Goal: Task Accomplishment & Management: Use online tool/utility

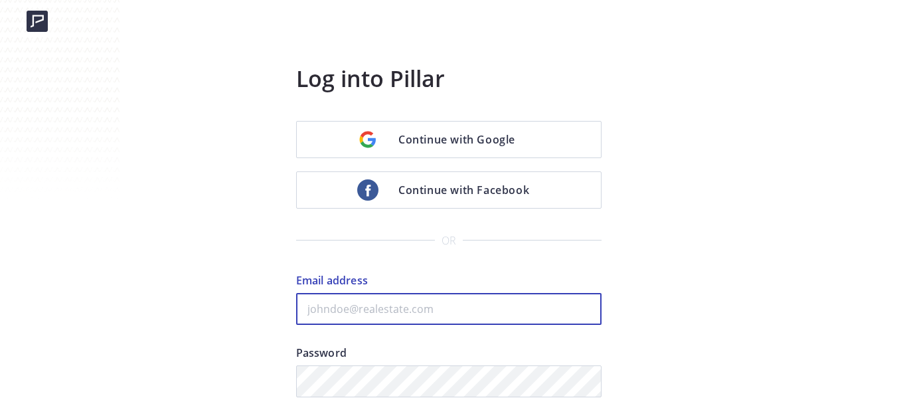
click at [421, 311] on input "Email address" at bounding box center [448, 309] width 305 height 32
paste input "kenny@fastagents.com"
type input "kenny@fastagents.com"
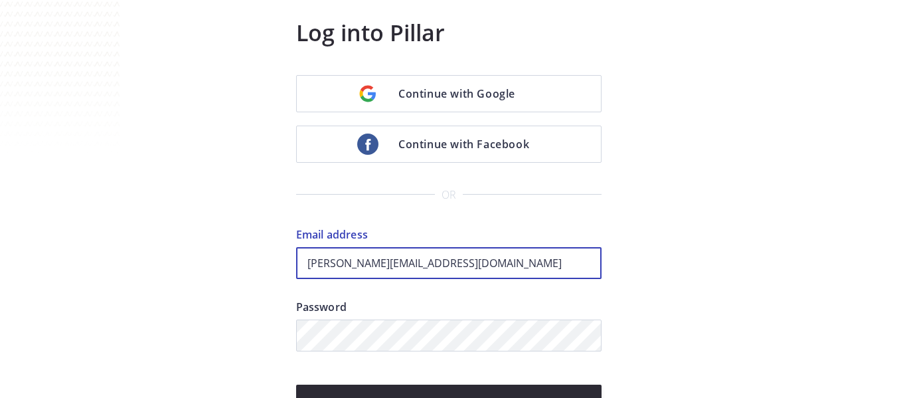
scroll to position [66, 0]
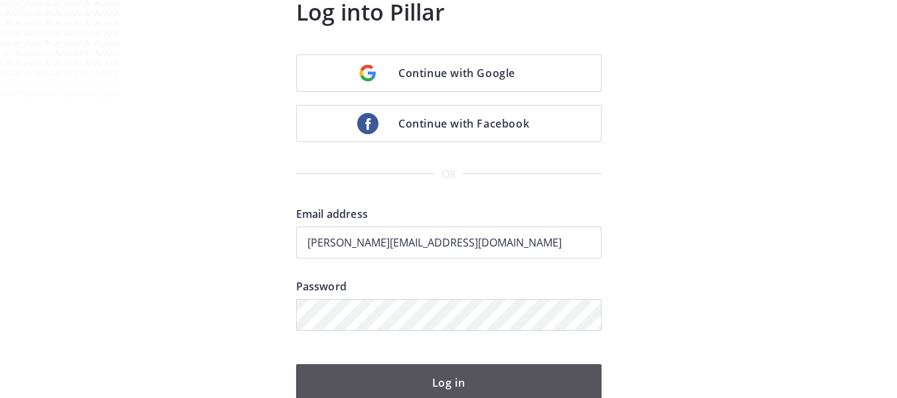
click at [505, 383] on button "Log in" at bounding box center [448, 382] width 305 height 37
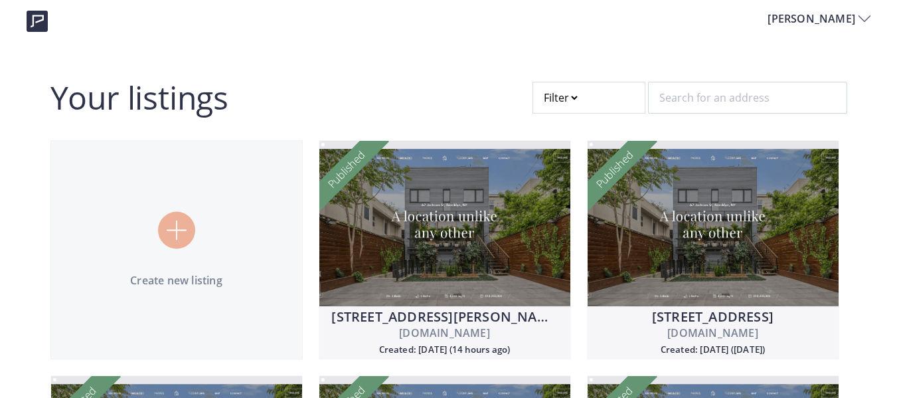
click at [581, 96] on div at bounding box center [588, 98] width 113 height 32
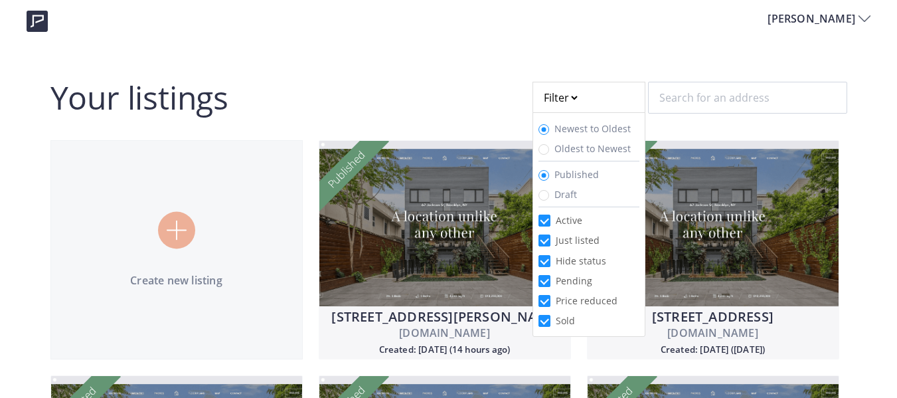
click at [585, 194] on div "Draft" at bounding box center [562, 194] width 49 height 14
click at [559, 194] on span "Draft" at bounding box center [565, 194] width 23 height 13
click at [549, 194] on input "Draft" at bounding box center [543, 195] width 11 height 11
radio input "true"
radio input "false"
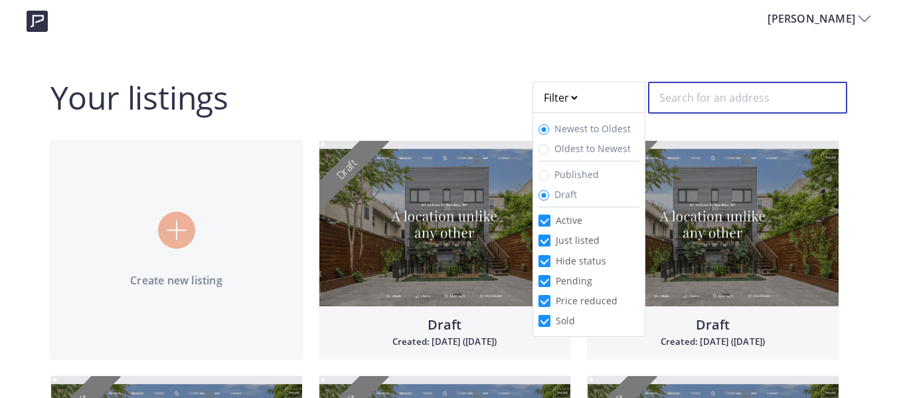
click at [715, 98] on input "text" at bounding box center [747, 98] width 199 height 32
paste input "185 Sierra"
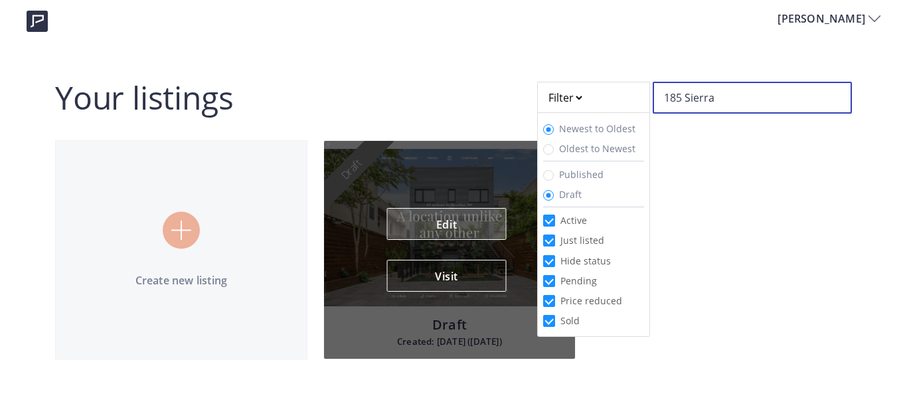
type input "185 Sierra"
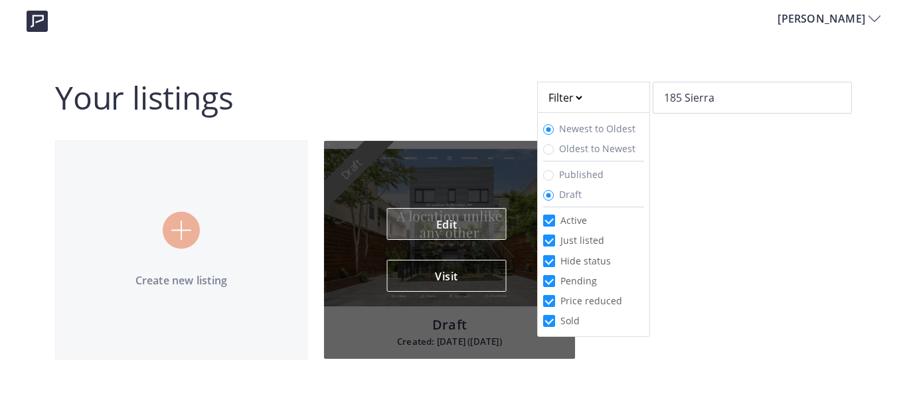
click at [457, 222] on link "Edit" at bounding box center [446, 224] width 119 height 32
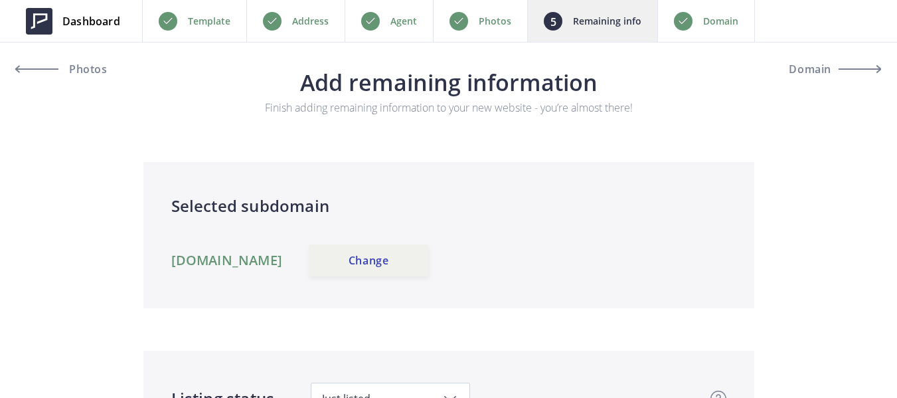
click at [478, 14] on p "Photos" at bounding box center [494, 21] width 33 height 16
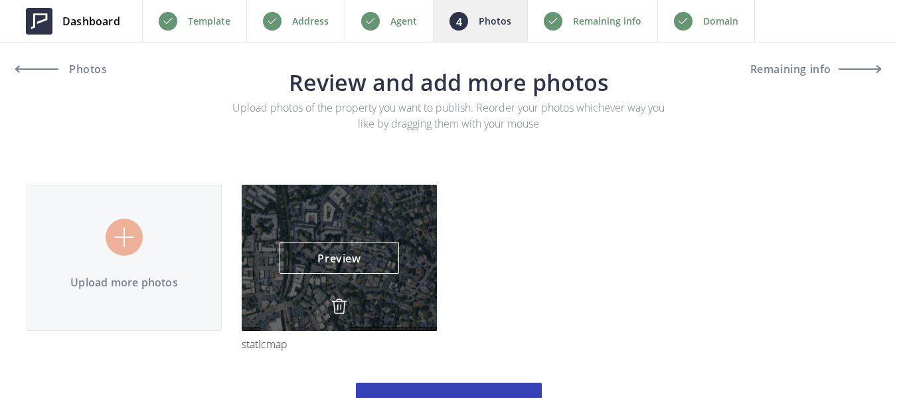
scroll to position [66, 0]
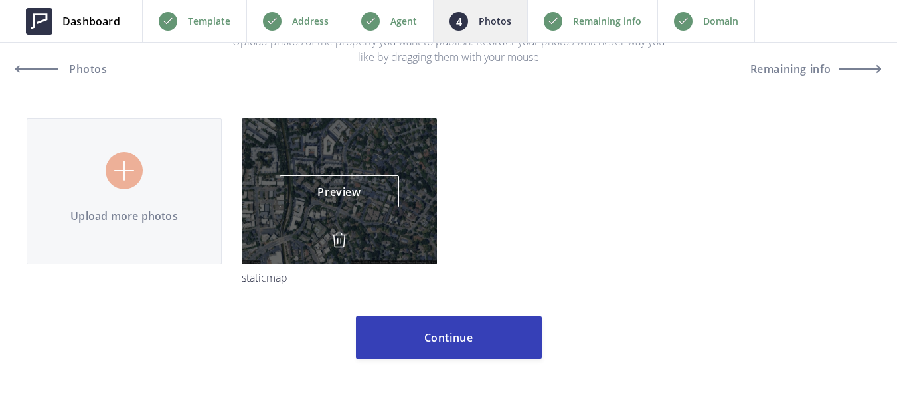
click at [336, 238] on img at bounding box center [339, 240] width 16 height 16
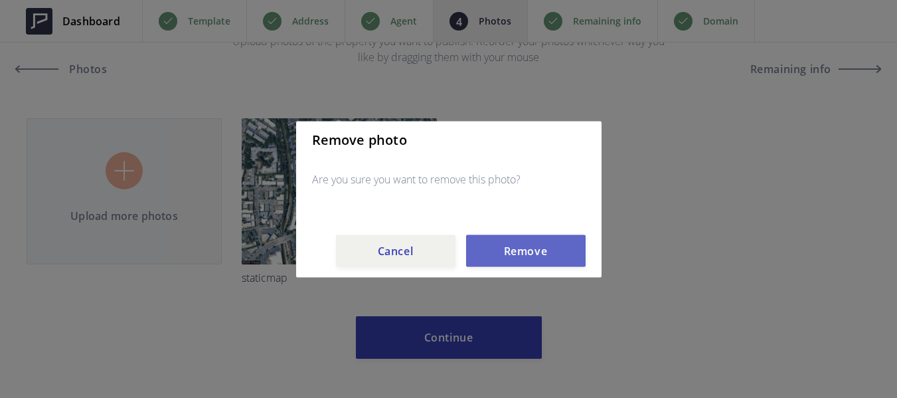
click at [534, 248] on button "Remove" at bounding box center [525, 250] width 119 height 32
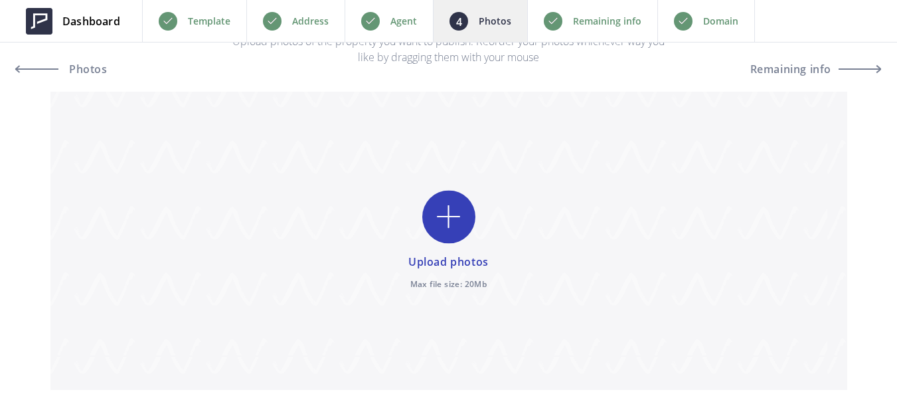
click at [455, 232] on input "file" at bounding box center [448, 241] width 796 height 298
type input "C:\fakepath\DSC08141.jpg"
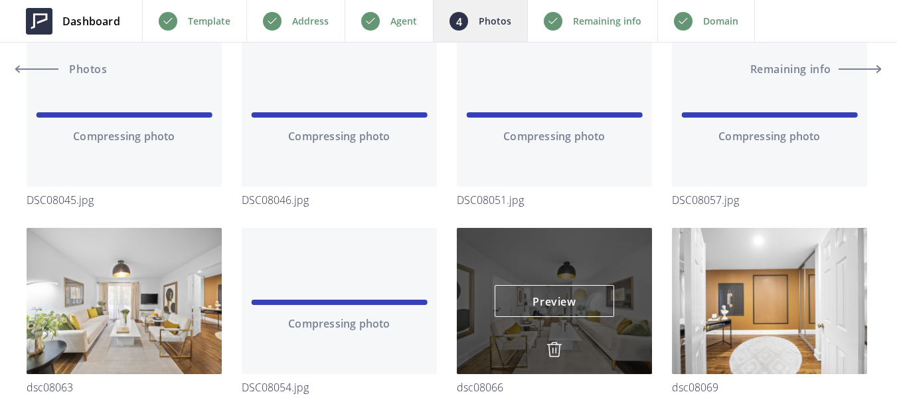
scroll to position [332, 0]
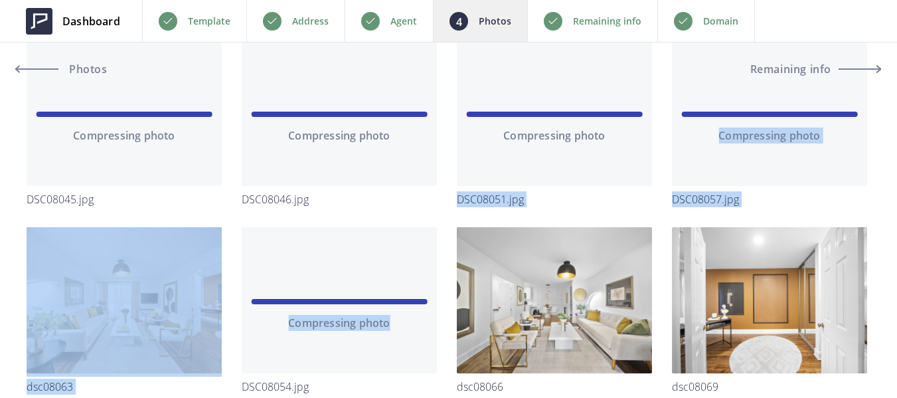
drag, startPoint x: 358, startPoint y: 246, endPoint x: 575, endPoint y: 182, distance: 227.0
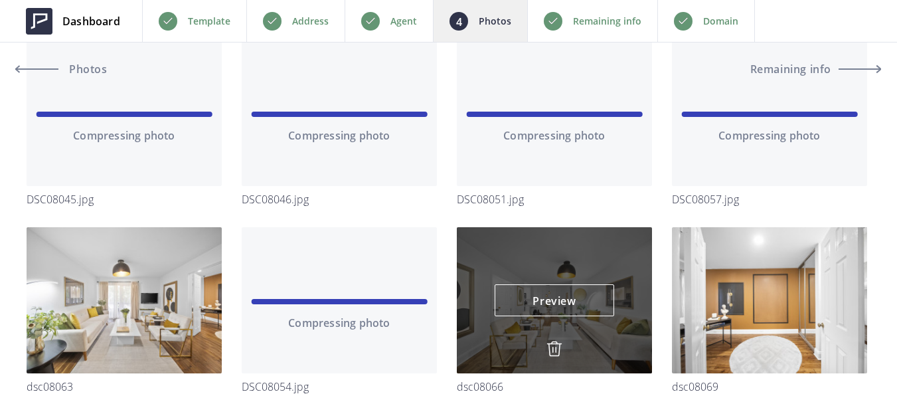
click at [601, 251] on div "Preview Preview" at bounding box center [554, 300] width 195 height 146
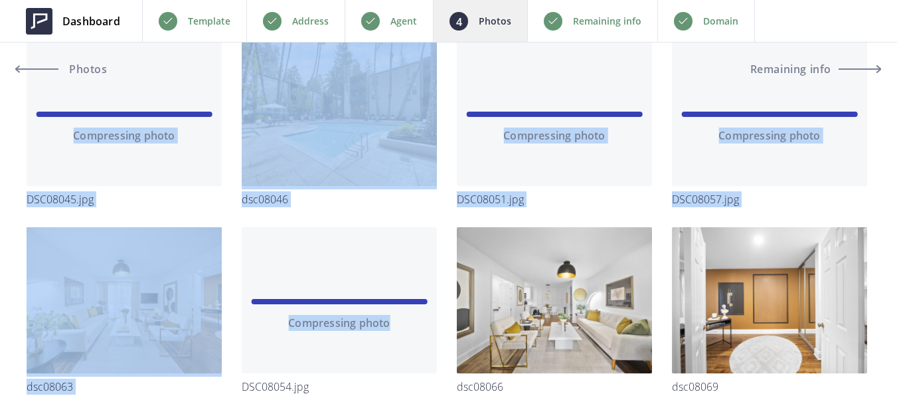
drag, startPoint x: 402, startPoint y: 255, endPoint x: 537, endPoint y: 206, distance: 144.0
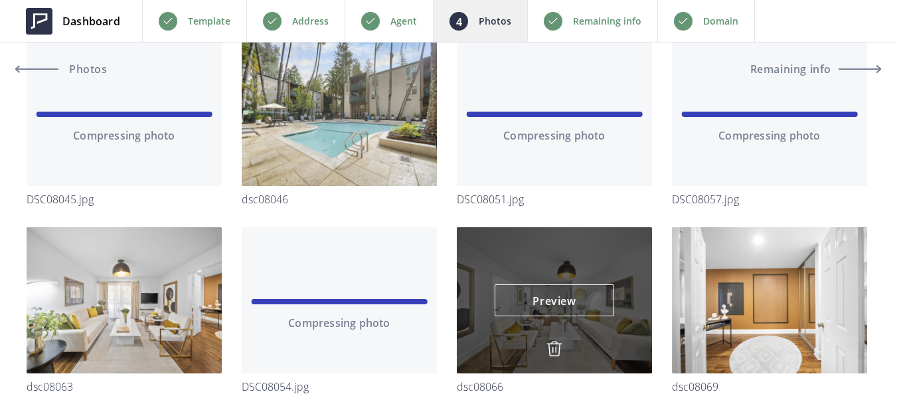
click at [633, 246] on div "Preview Preview" at bounding box center [554, 300] width 195 height 146
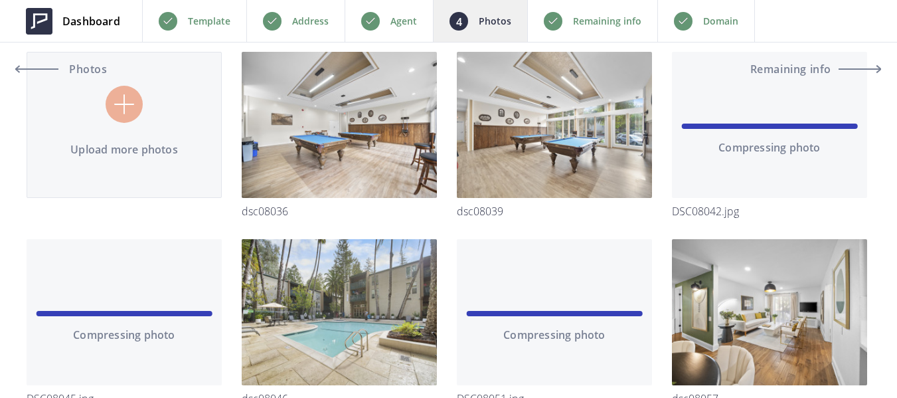
scroll to position [199, 0]
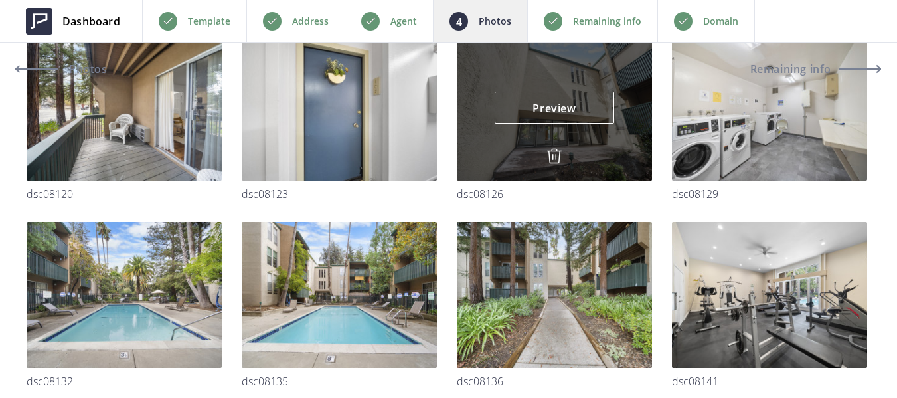
scroll to position [1394, 0]
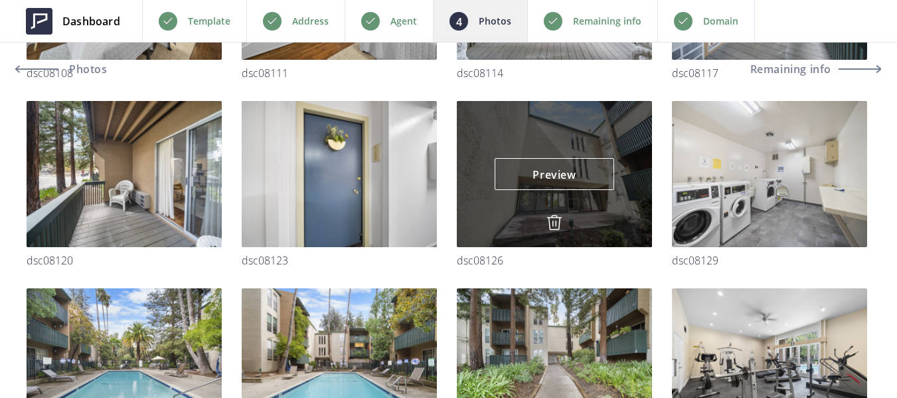
click at [557, 223] on img at bounding box center [554, 222] width 16 height 16
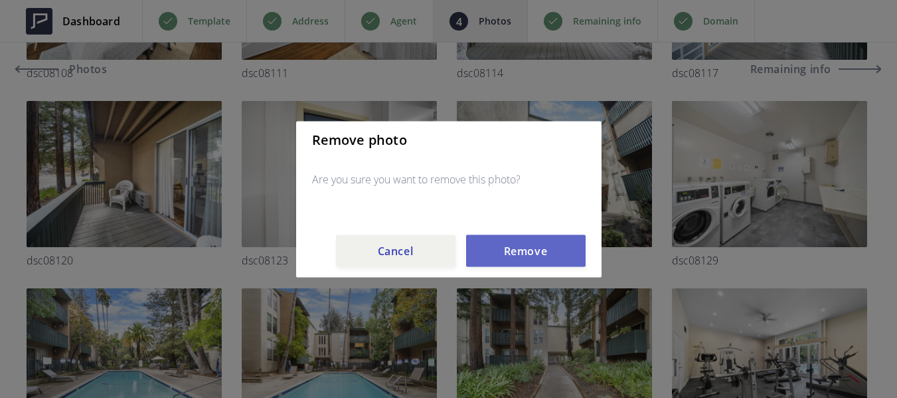
click at [546, 245] on button "Remove" at bounding box center [525, 250] width 119 height 32
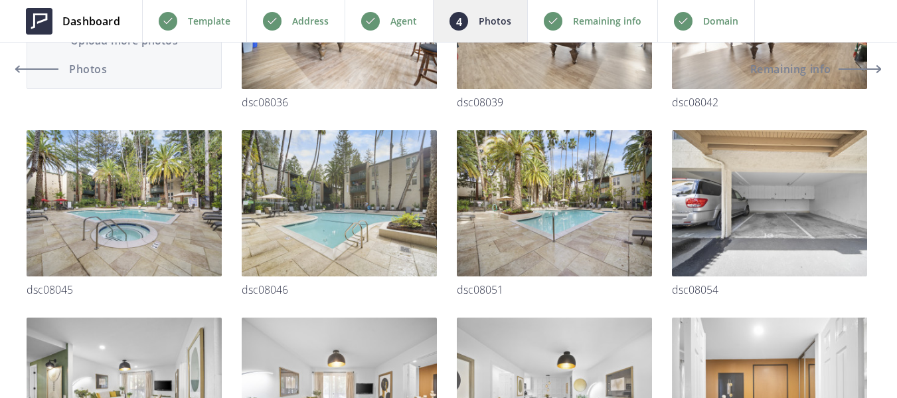
scroll to position [265, 0]
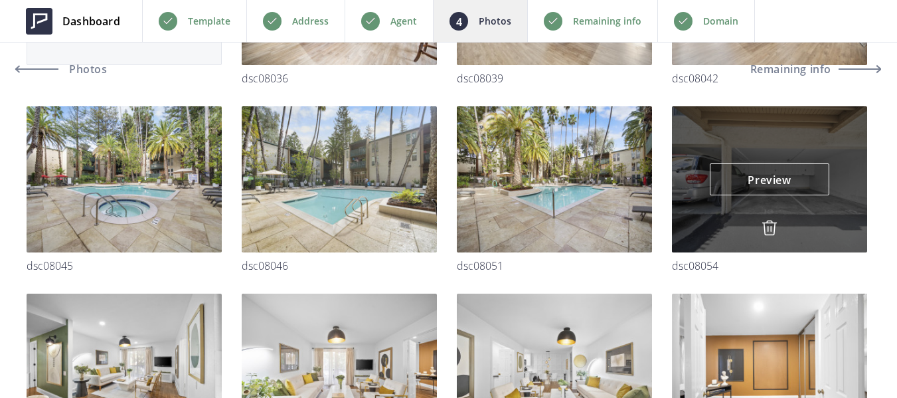
click at [832, 211] on div "Preview Preview" at bounding box center [769, 179] width 195 height 146
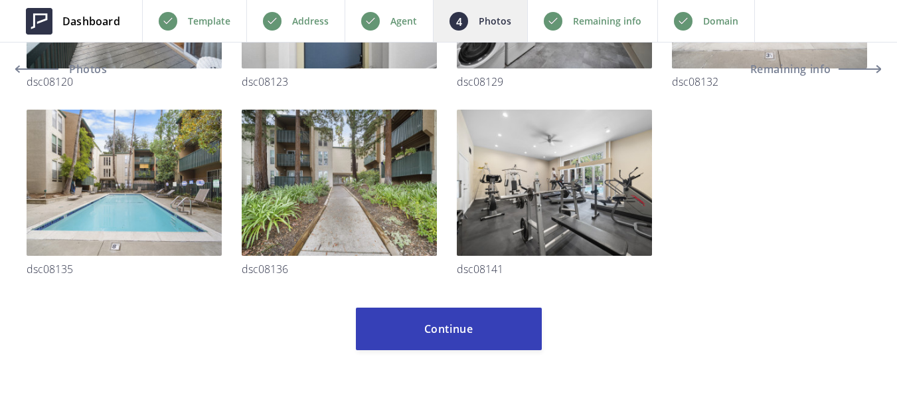
scroll to position [1582, 0]
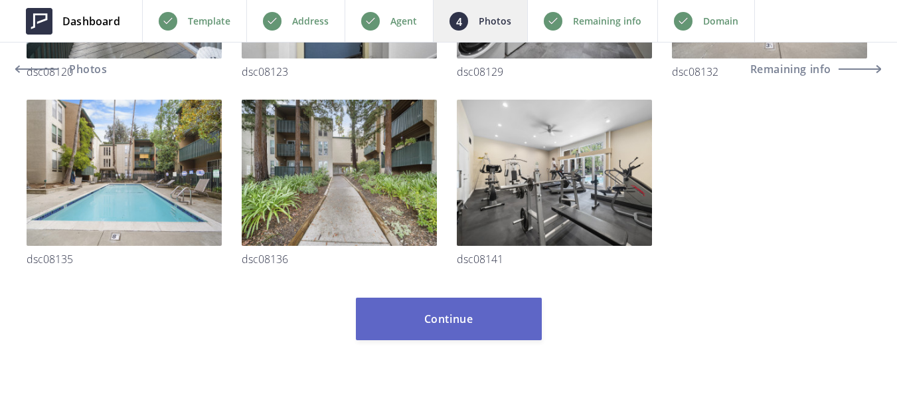
click at [496, 303] on button "Continue" at bounding box center [449, 318] width 186 height 42
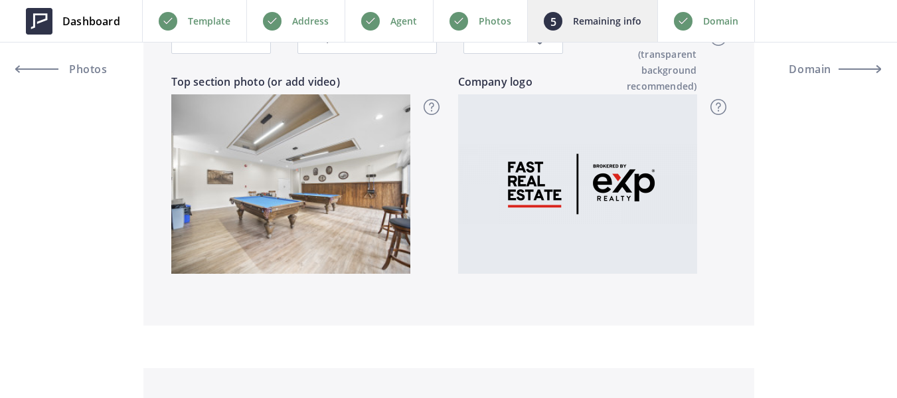
scroll to position [730, 0]
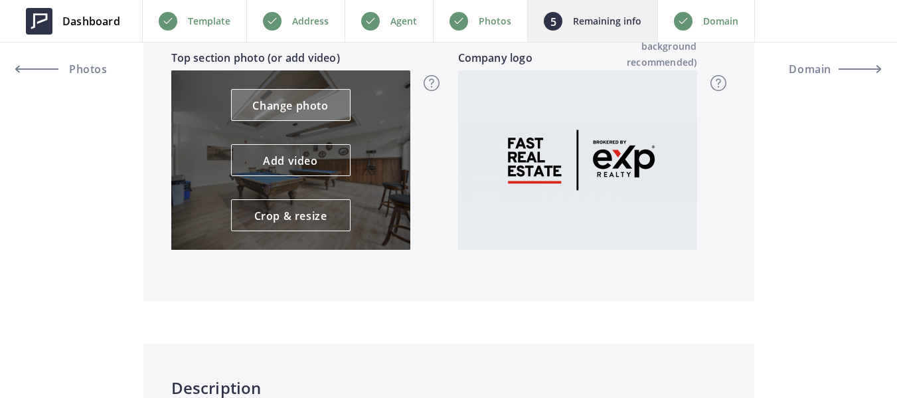
click at [303, 108] on link "Change photo" at bounding box center [290, 105] width 119 height 32
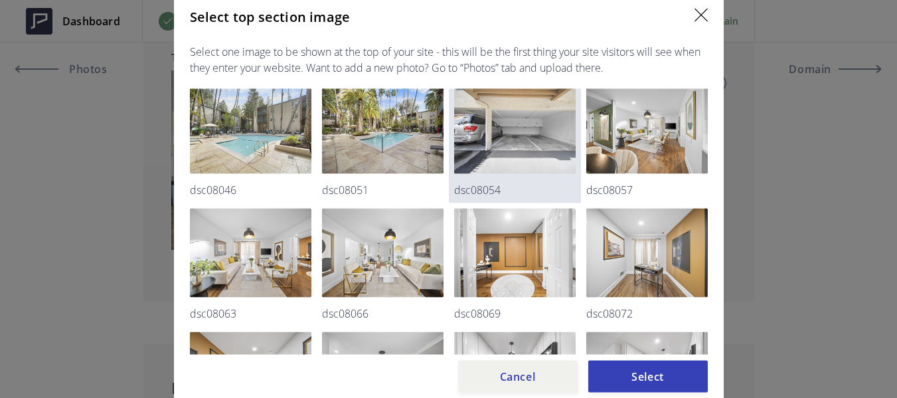
scroll to position [199, 0]
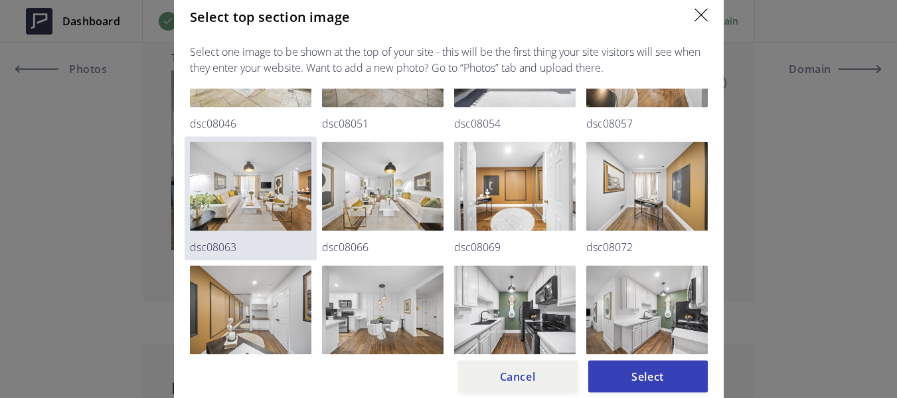
click at [265, 186] on img at bounding box center [250, 185] width 121 height 89
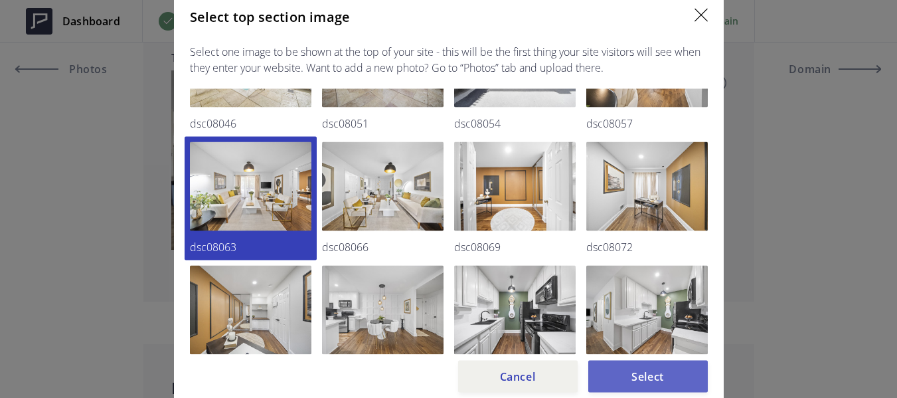
click at [664, 373] on button "Select" at bounding box center [647, 376] width 119 height 32
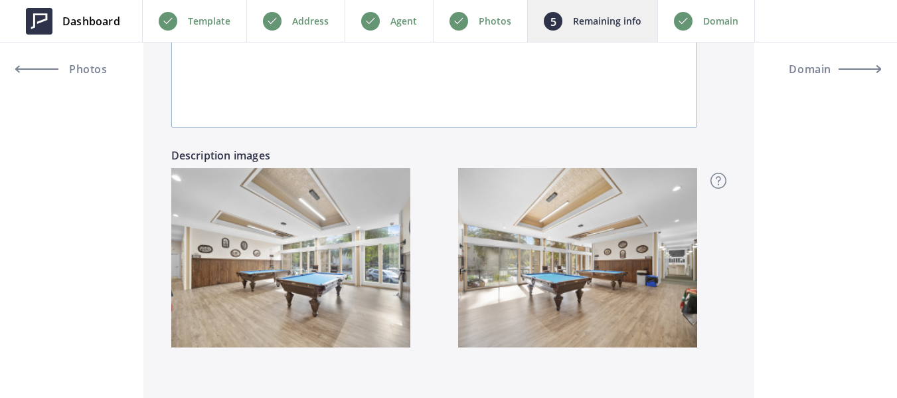
scroll to position [1327, 0]
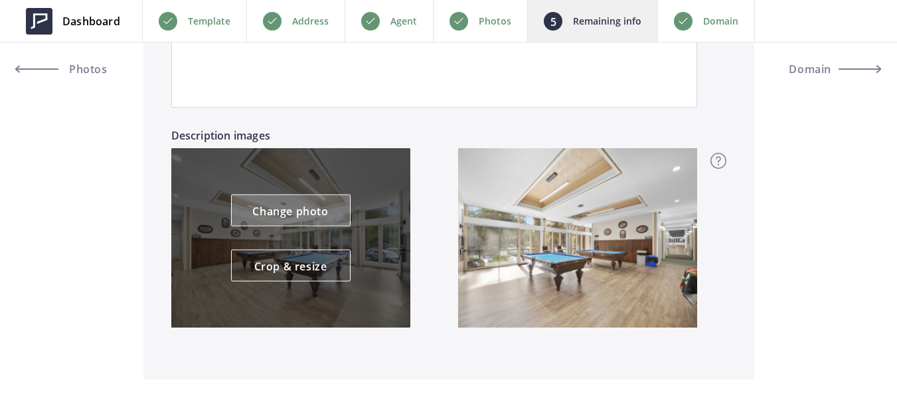
click at [279, 212] on link "Change photo" at bounding box center [290, 210] width 119 height 32
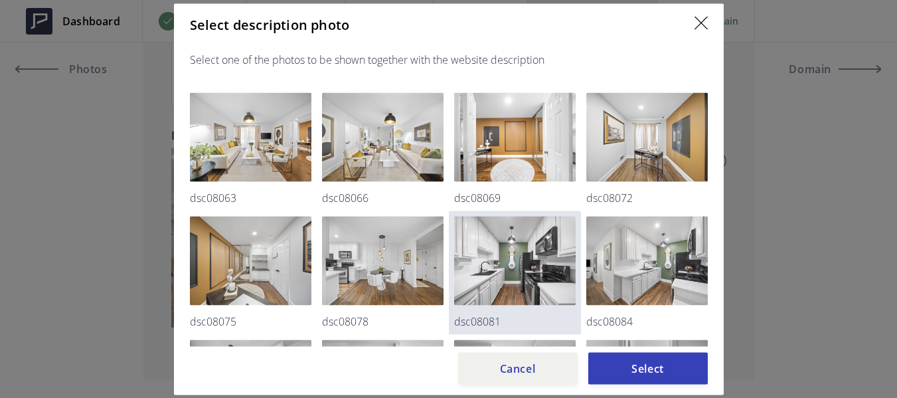
scroll to position [265, 0]
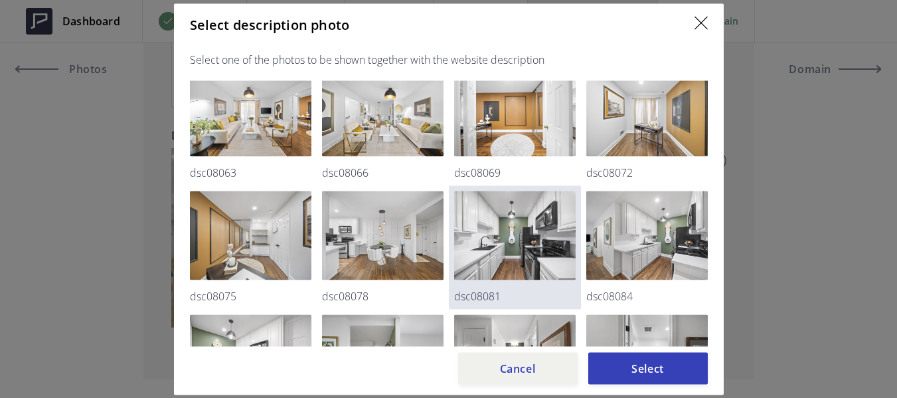
click at [531, 212] on img at bounding box center [514, 234] width 121 height 89
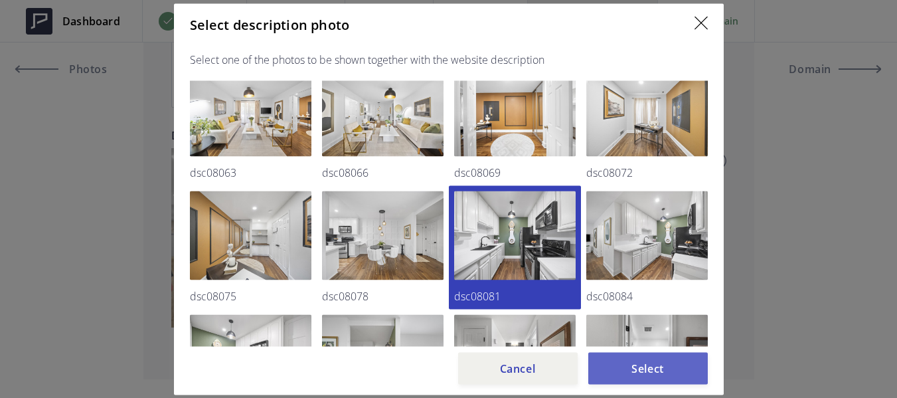
click at [656, 374] on button "Select" at bounding box center [647, 368] width 119 height 32
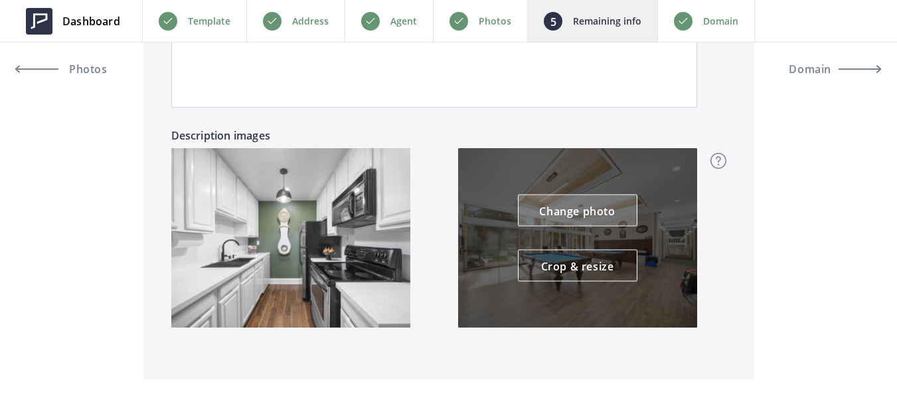
click at [599, 208] on link "Change photo" at bounding box center [577, 210] width 119 height 32
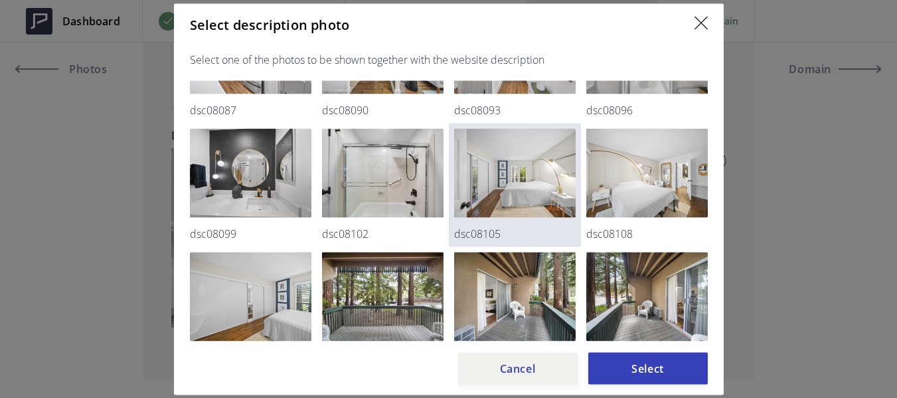
scroll to position [597, 0]
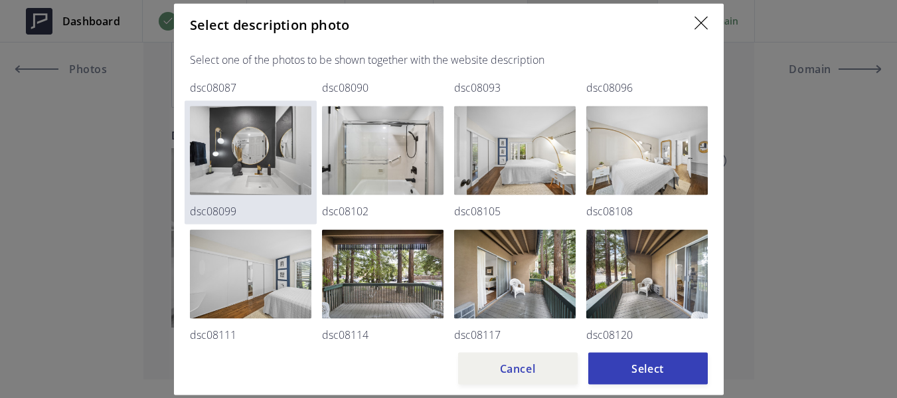
click at [286, 161] on img at bounding box center [250, 150] width 121 height 89
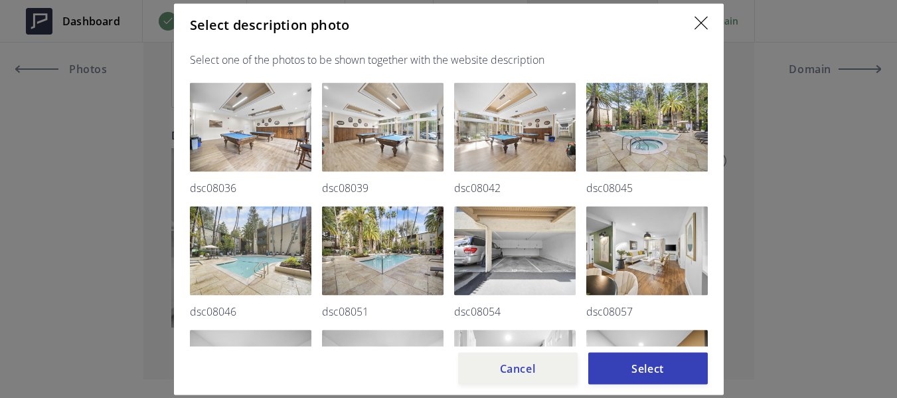
scroll to position [0, 0]
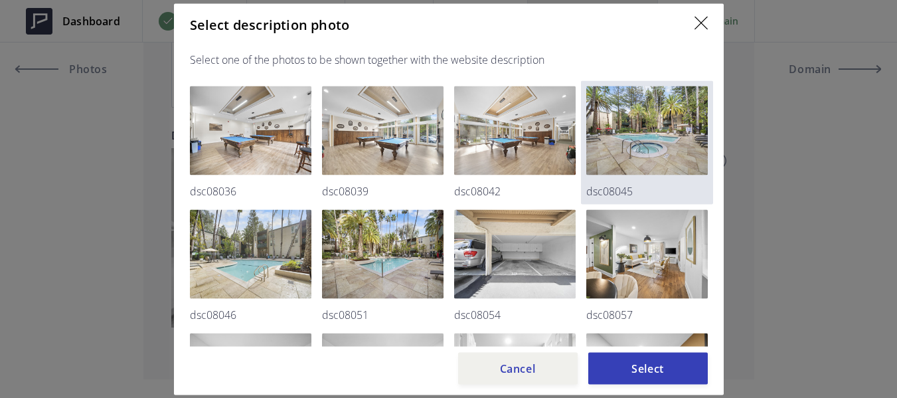
click at [647, 144] on img at bounding box center [646, 130] width 121 height 89
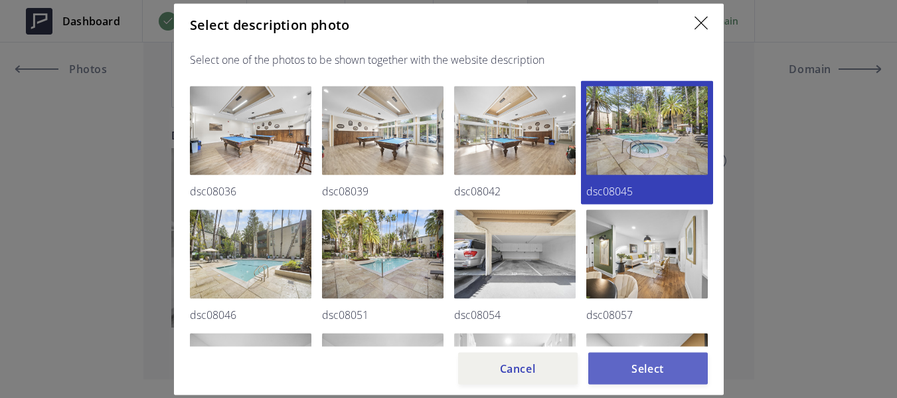
click at [668, 374] on button "Select" at bounding box center [647, 368] width 119 height 32
type input "420,888"
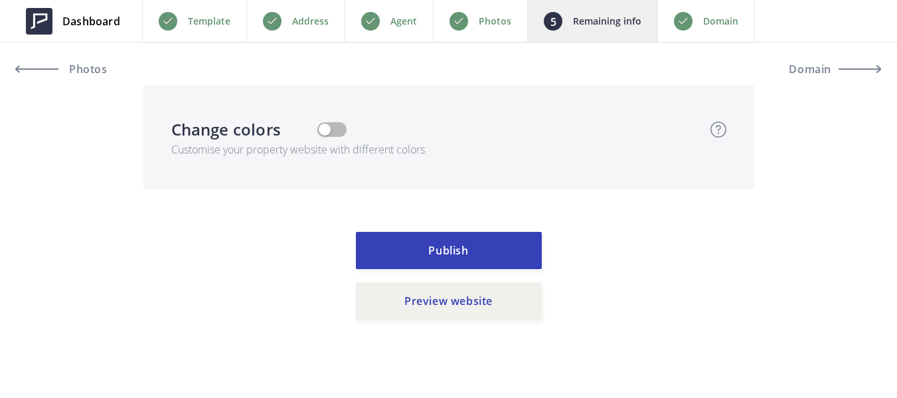
scroll to position [3513, 0]
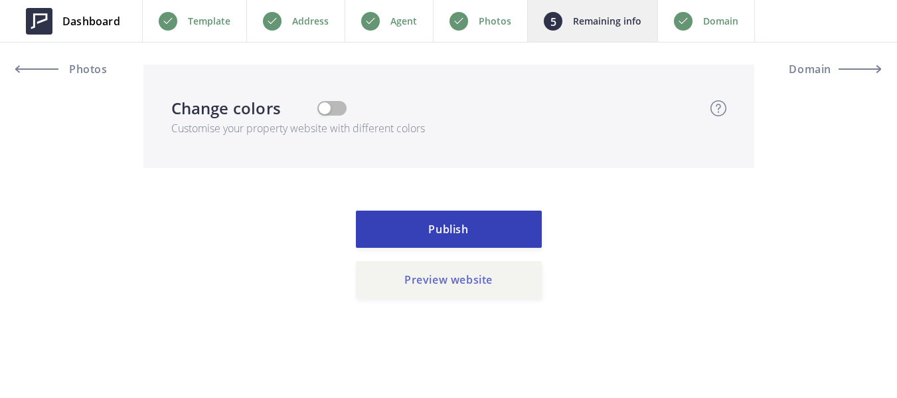
click at [464, 279] on button "Preview website" at bounding box center [449, 279] width 186 height 37
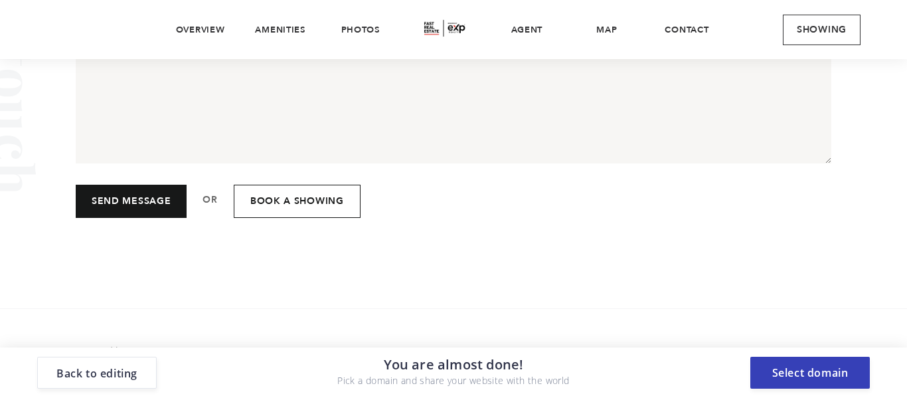
scroll to position [5216, 0]
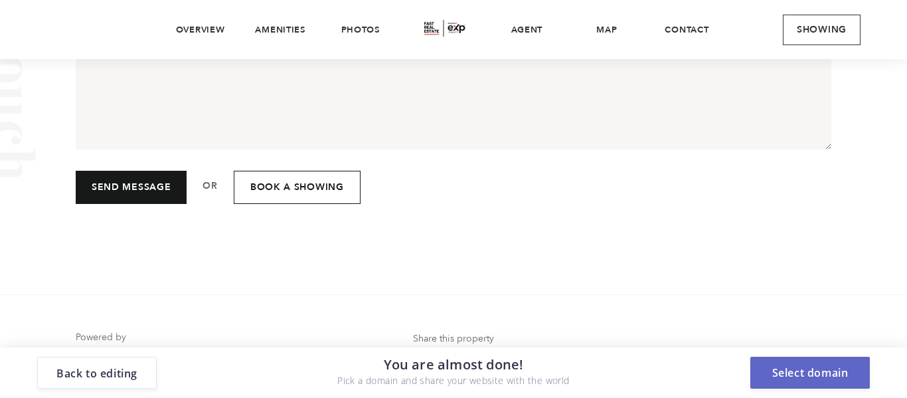
click at [805, 370] on button "Select domain" at bounding box center [809, 372] width 119 height 32
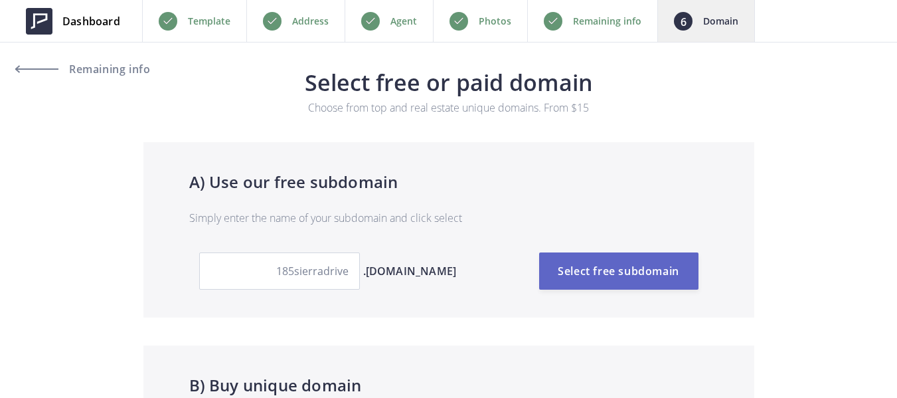
click at [642, 267] on button "Select free subdomain" at bounding box center [618, 270] width 159 height 37
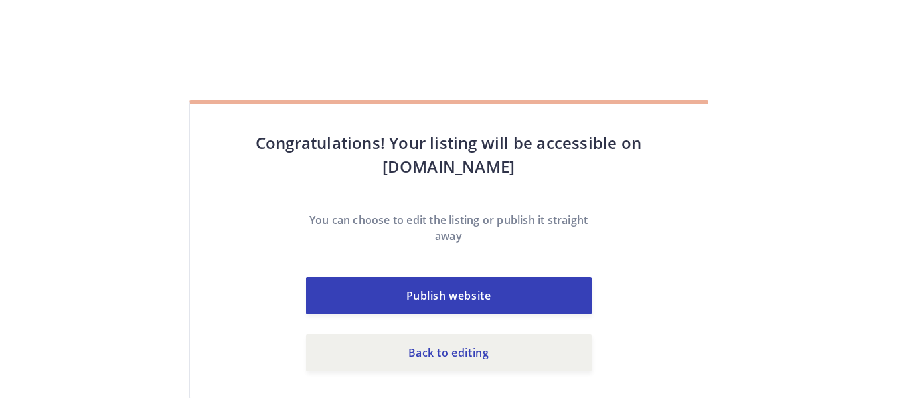
scroll to position [59, 0]
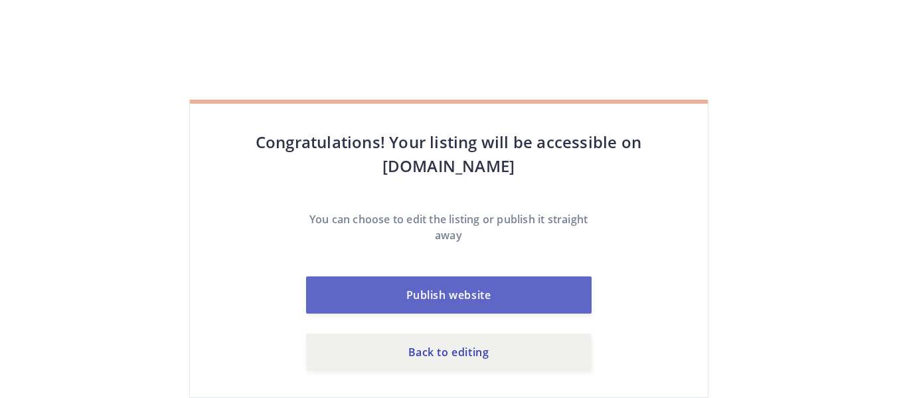
click at [489, 291] on button "Publish website" at bounding box center [448, 294] width 285 height 37
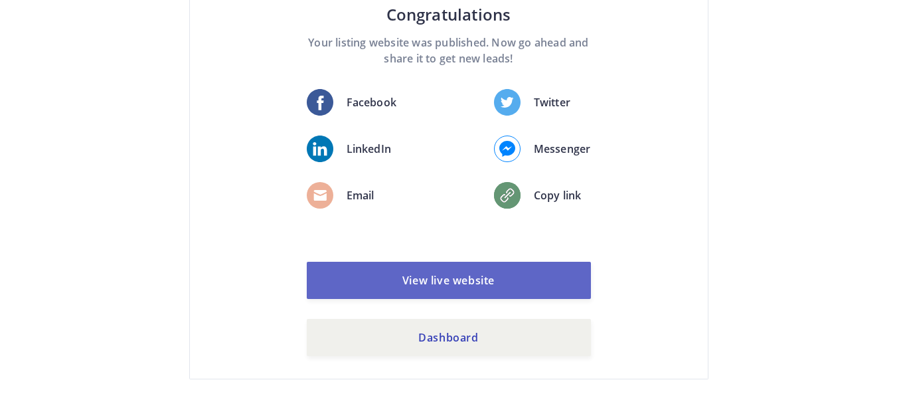
scroll to position [147, 0]
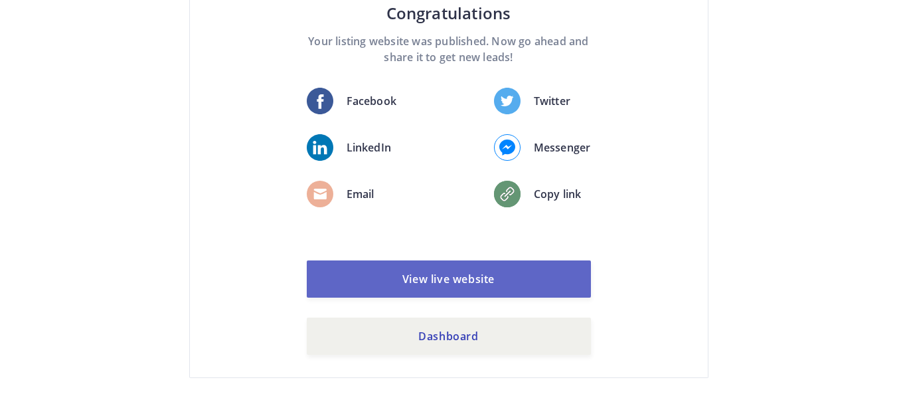
click at [502, 285] on link "View live website" at bounding box center [449, 278] width 284 height 37
